Goal: Navigation & Orientation: Find specific page/section

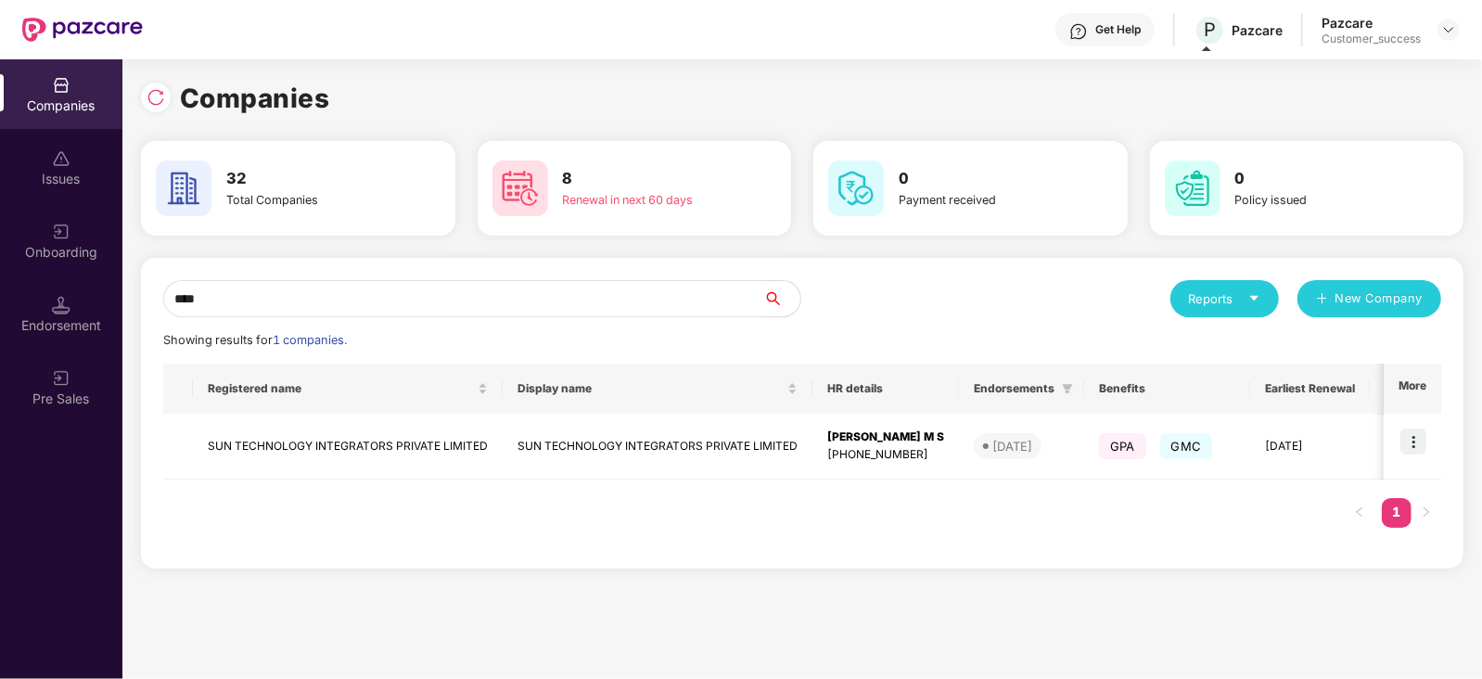
click at [647, 287] on input "***" at bounding box center [463, 298] width 600 height 37
click at [1408, 432] on img at bounding box center [1413, 441] width 26 height 26
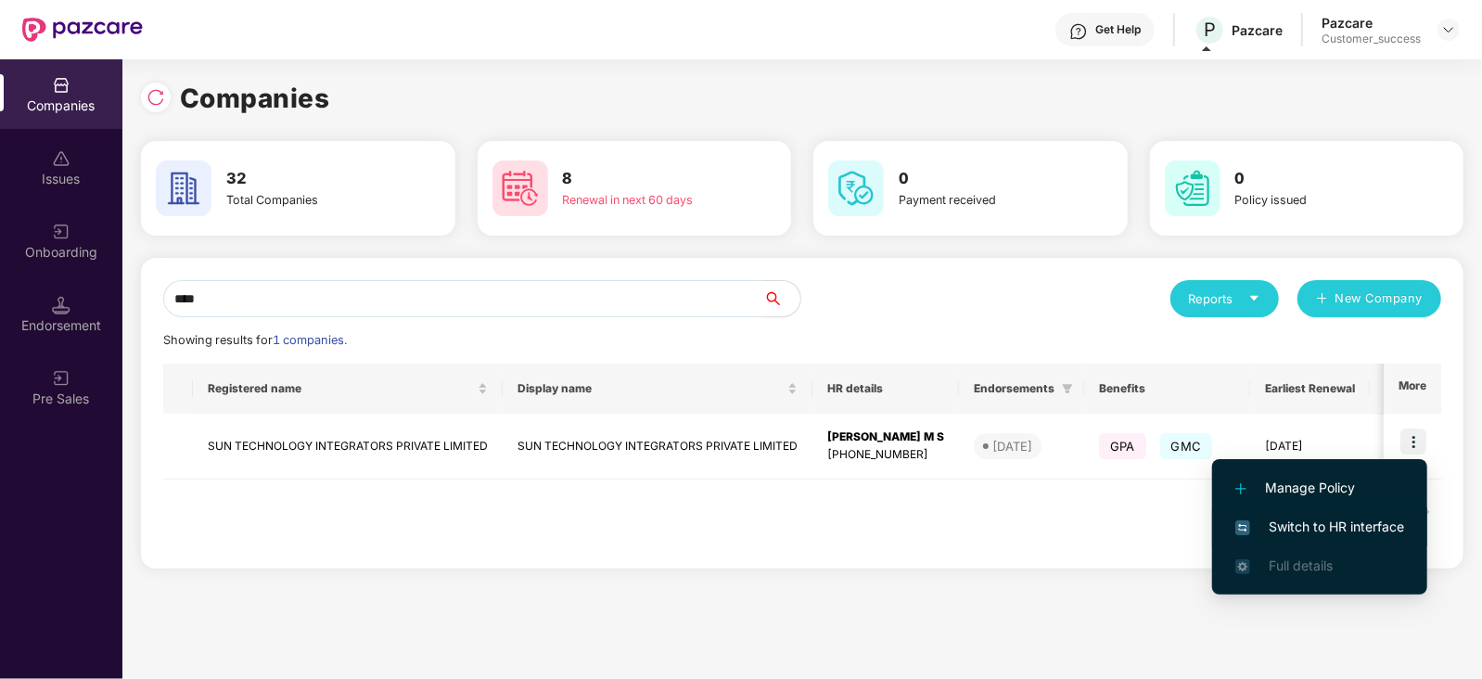
click at [1325, 528] on span "Switch to HR interface" at bounding box center [1319, 527] width 169 height 20
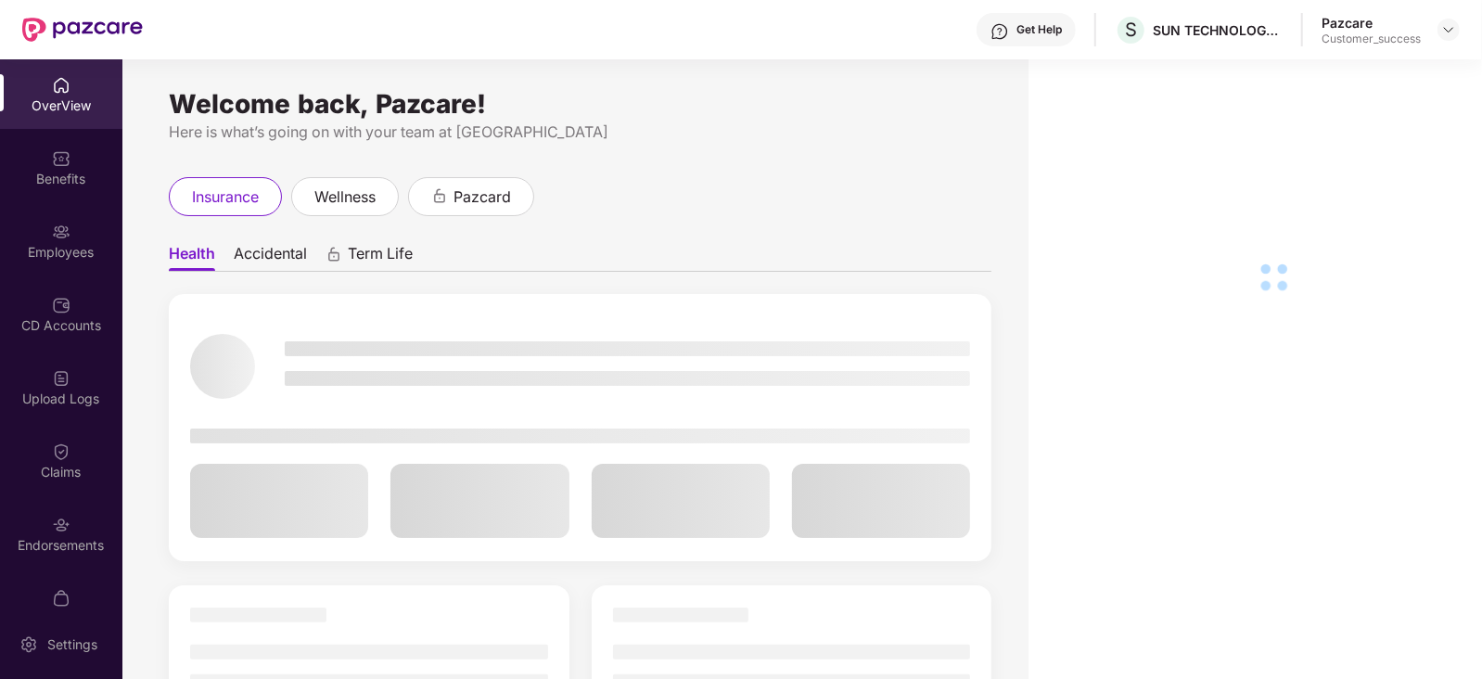
click at [54, 228] on img at bounding box center [61, 232] width 19 height 19
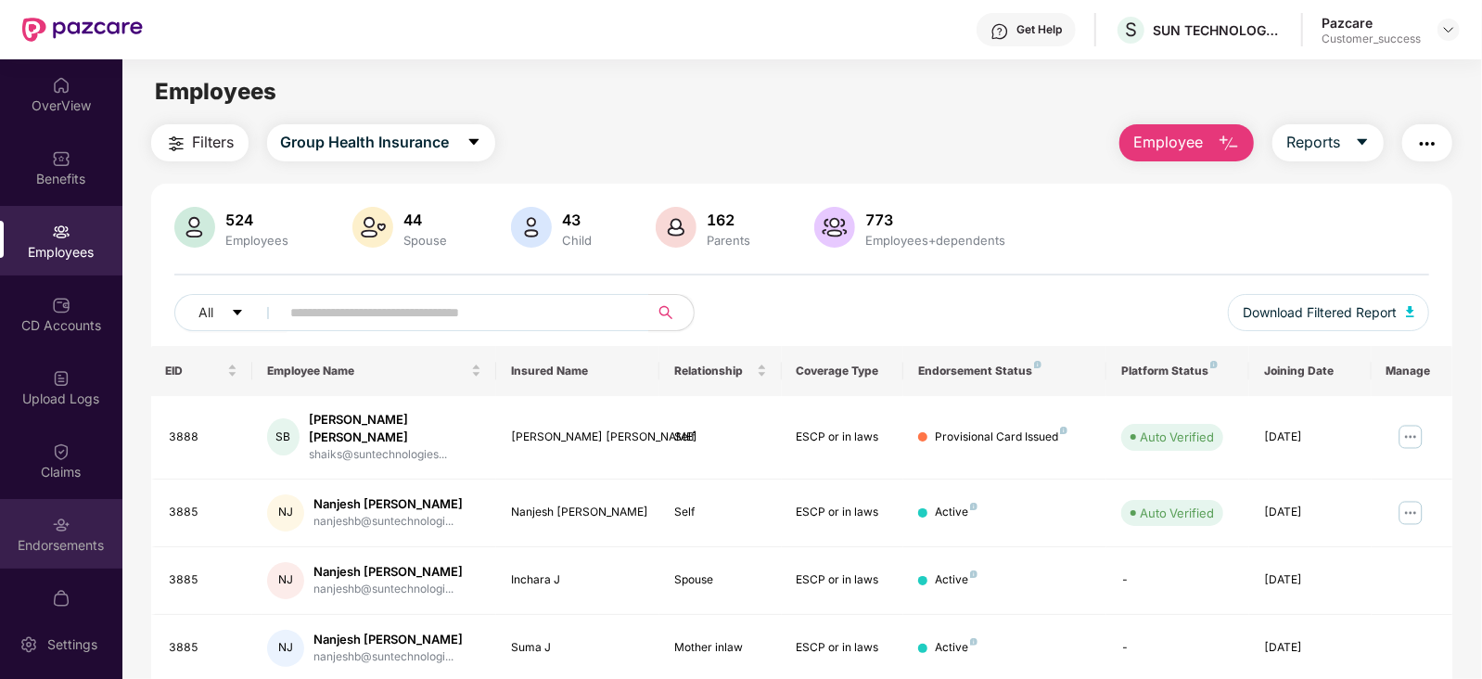
click at [102, 544] on div "Endorsements" at bounding box center [61, 545] width 122 height 19
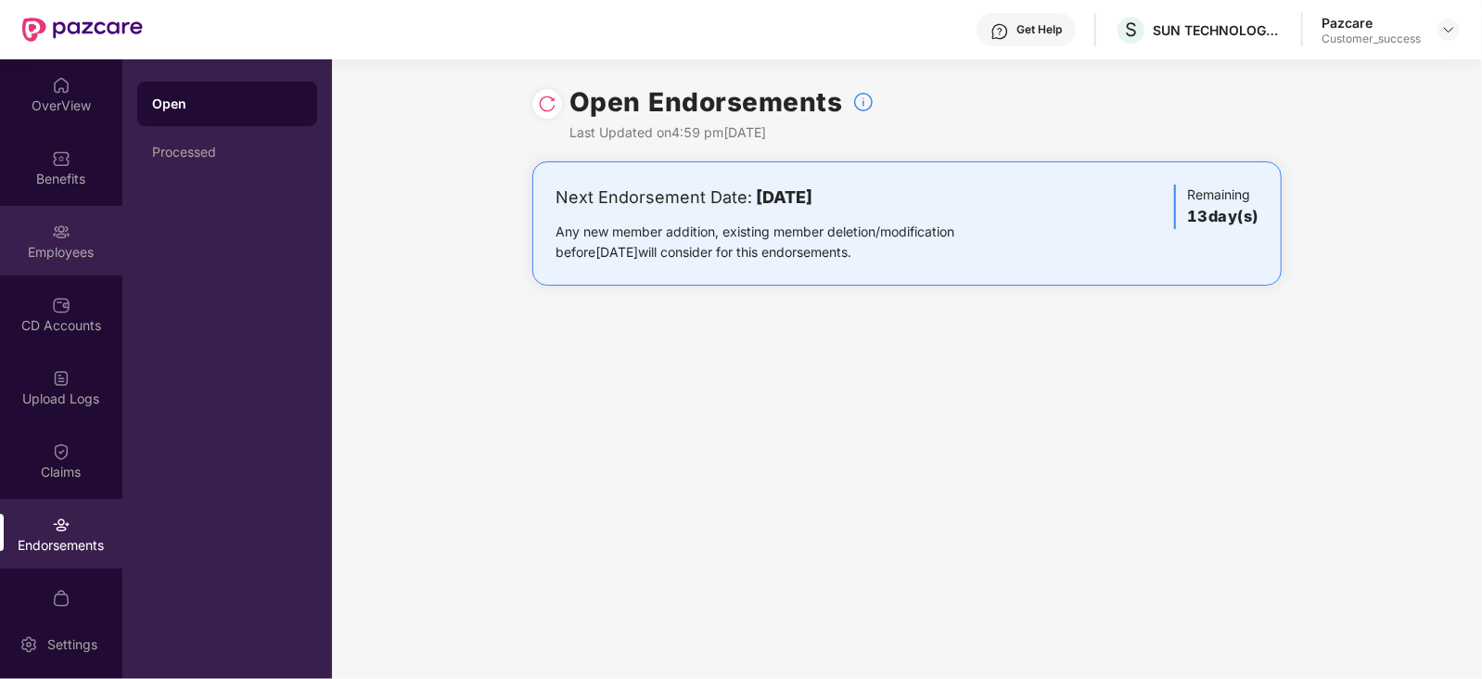
click at [60, 262] on div "Employees" at bounding box center [61, 241] width 122 height 70
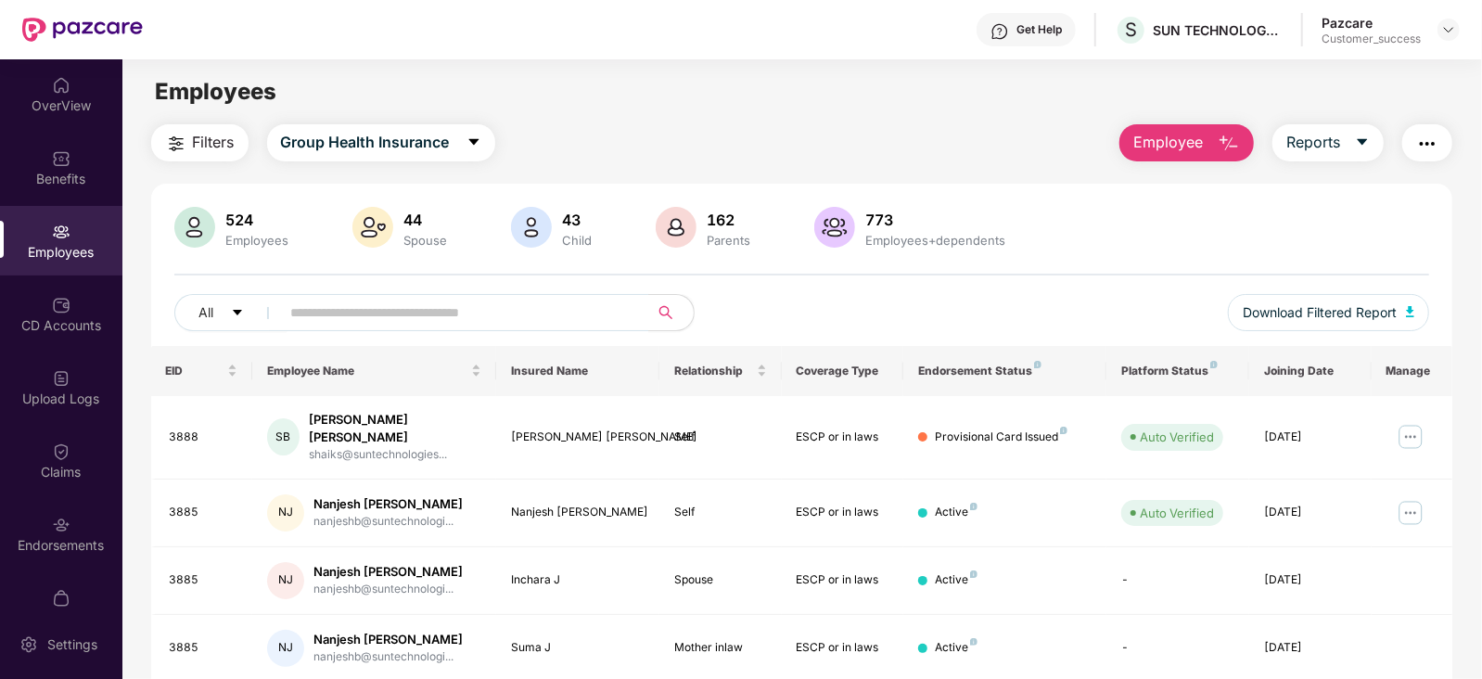
click at [313, 211] on div "524 Employees 44 Spouse 43 Child 162 Parents 773 Employees+dependents" at bounding box center [802, 229] width 1256 height 45
click at [1449, 32] on img at bounding box center [1448, 29] width 15 height 15
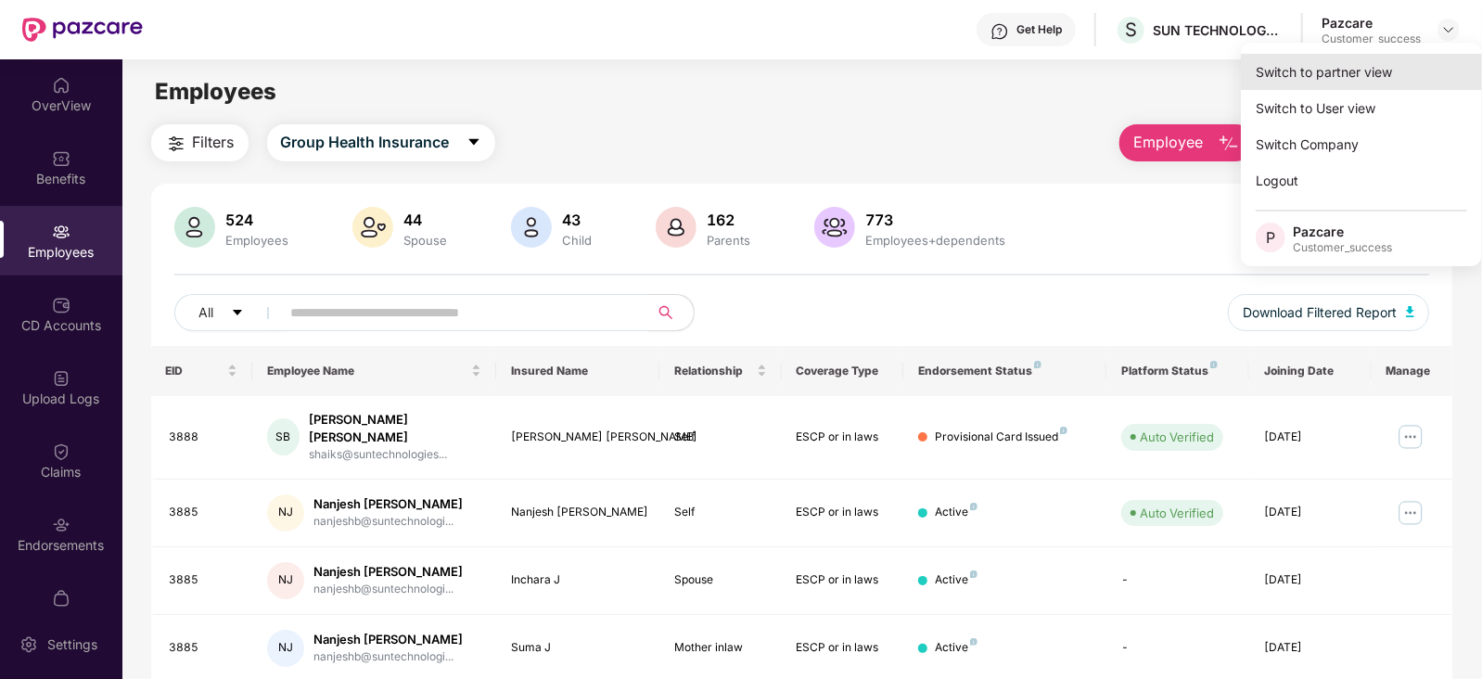
click at [1342, 75] on div "Switch to partner view" at bounding box center [1361, 72] width 241 height 36
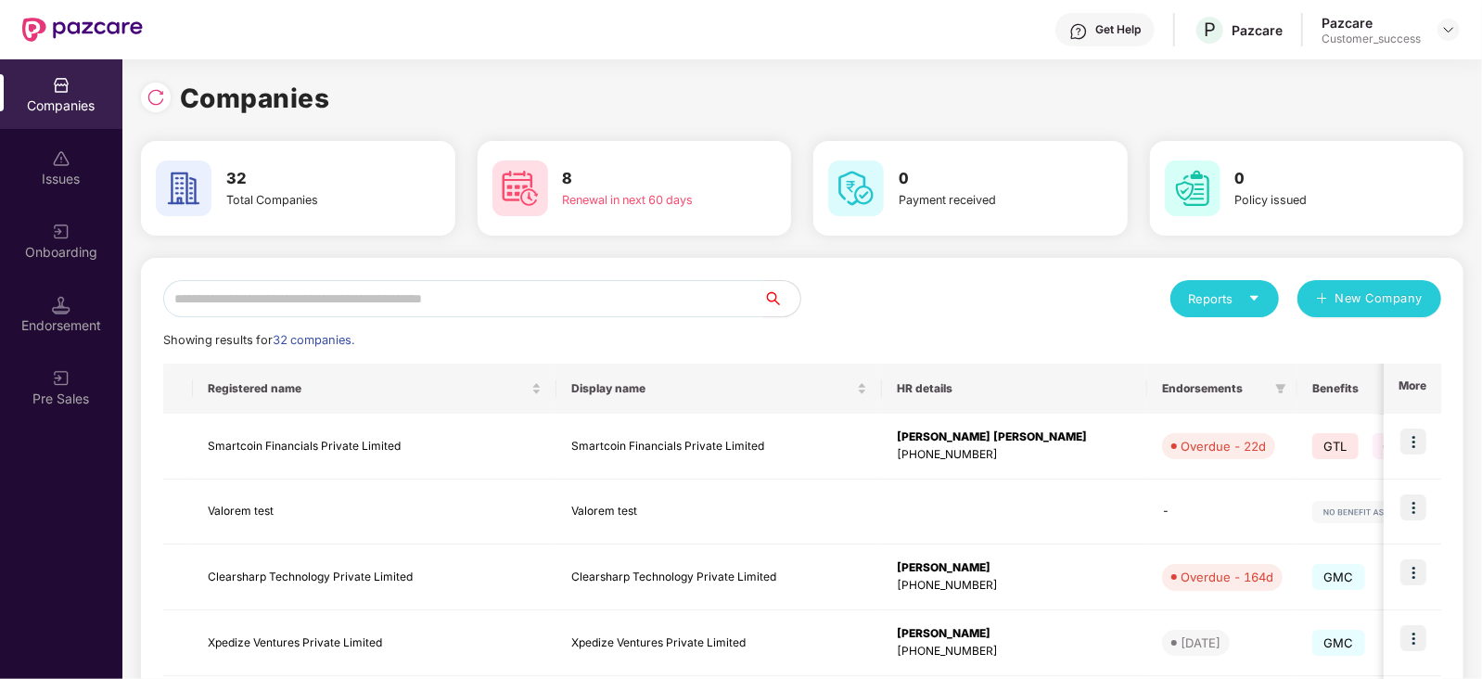
click at [409, 300] on input "text" at bounding box center [463, 298] width 600 height 37
type input "*"
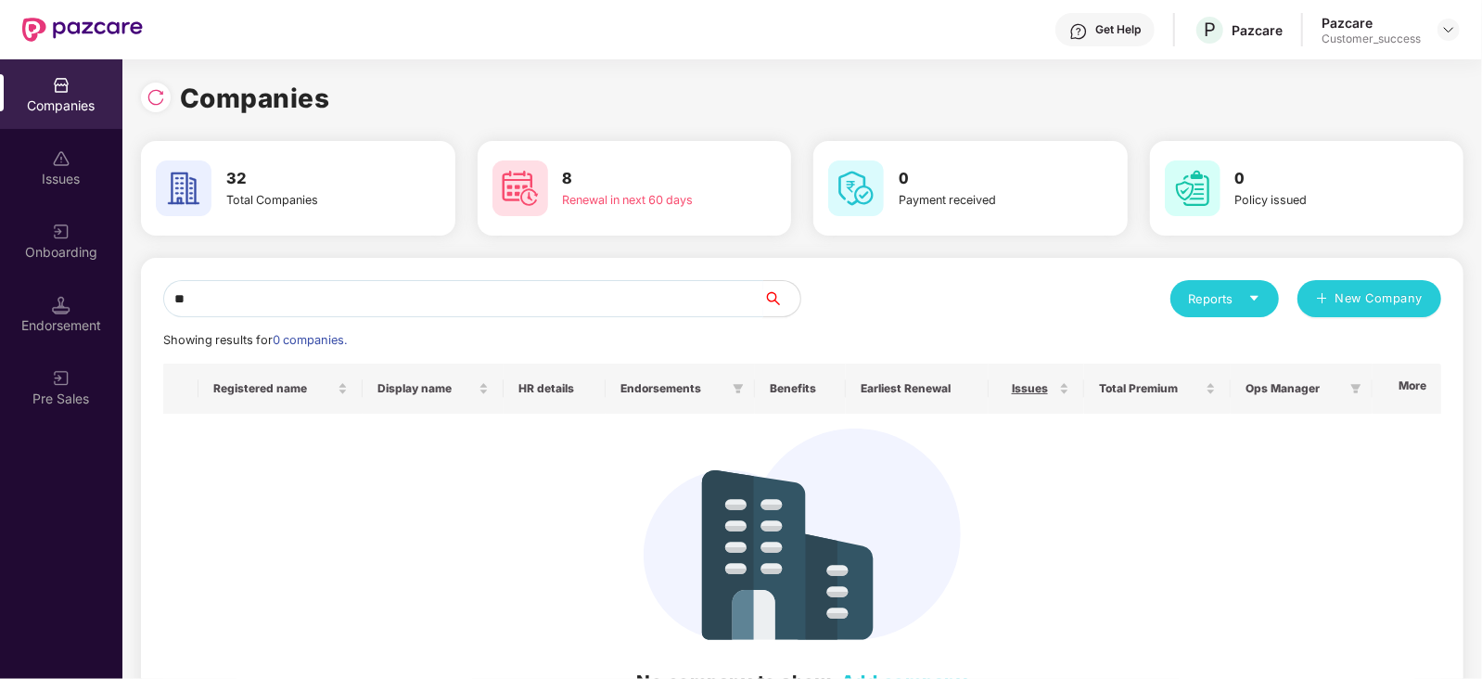
type input "*"
